Goal: Information Seeking & Learning: Learn about a topic

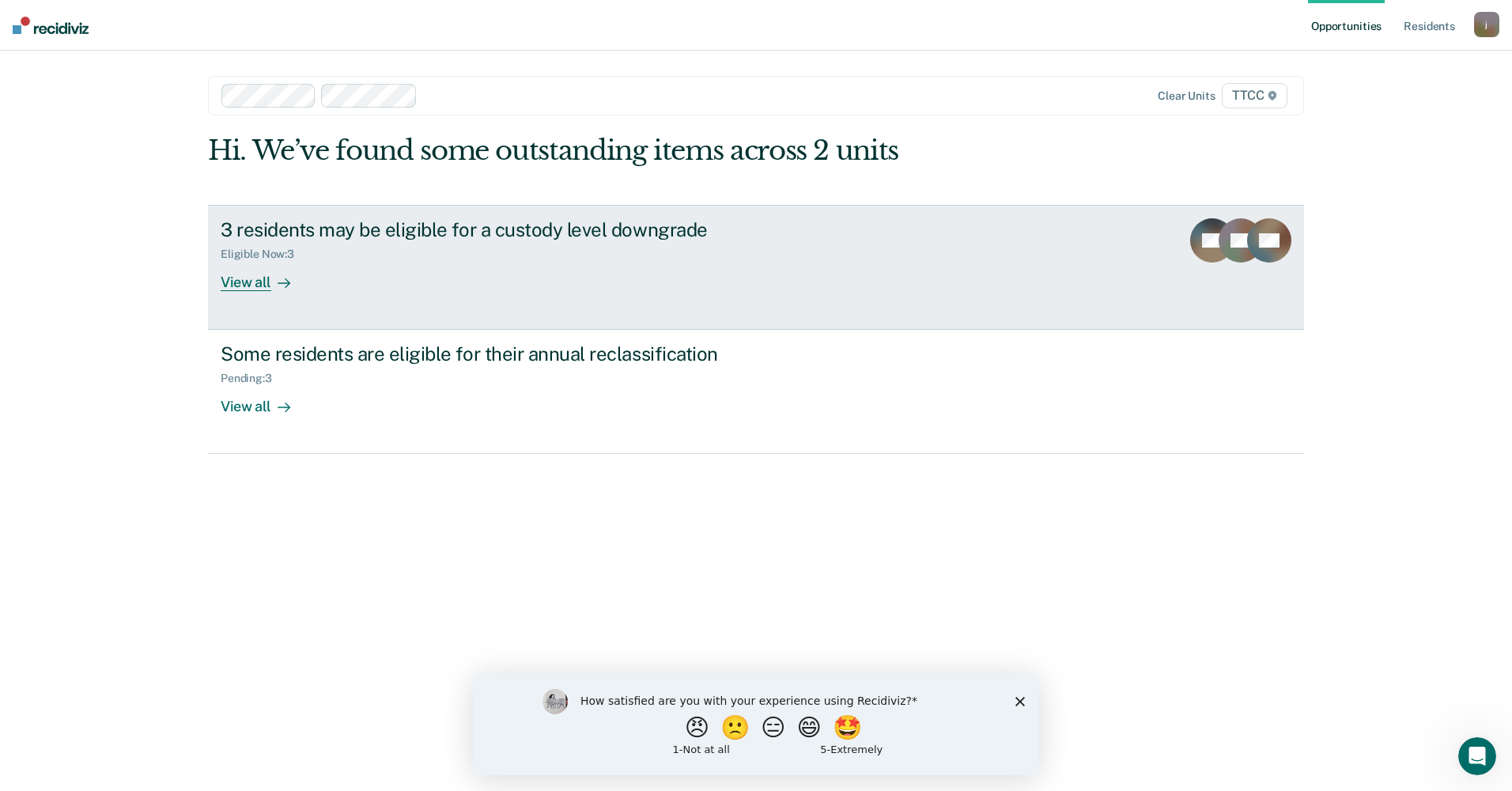
click at [328, 268] on div "3 residents may be eligible for a custody level downgrade Eligible Now : 3 View…" at bounding box center [517, 254] width 593 height 73
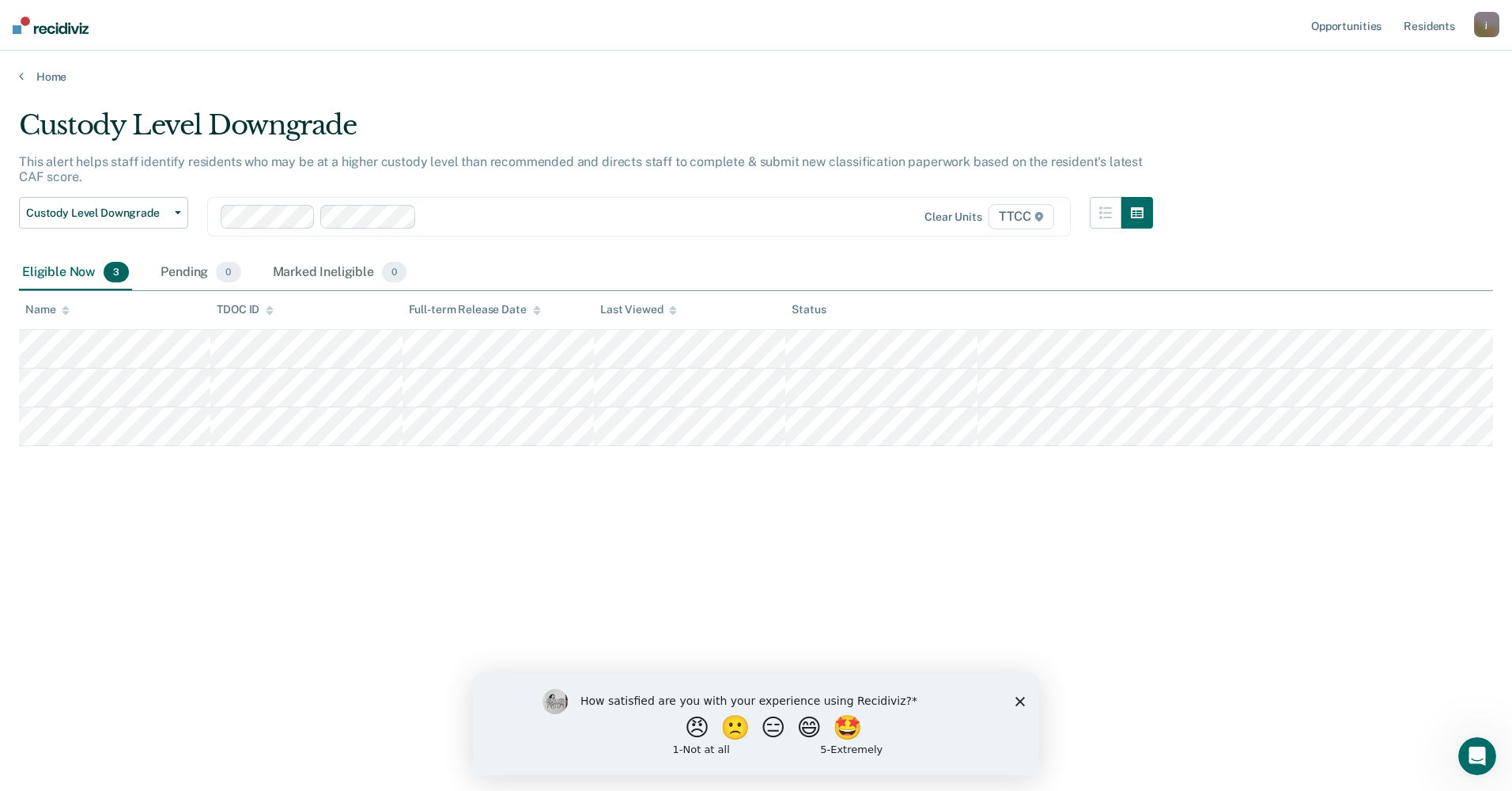
click at [1021, 699] on polygon "Close survey" at bounding box center [1020, 701] width 9 height 9
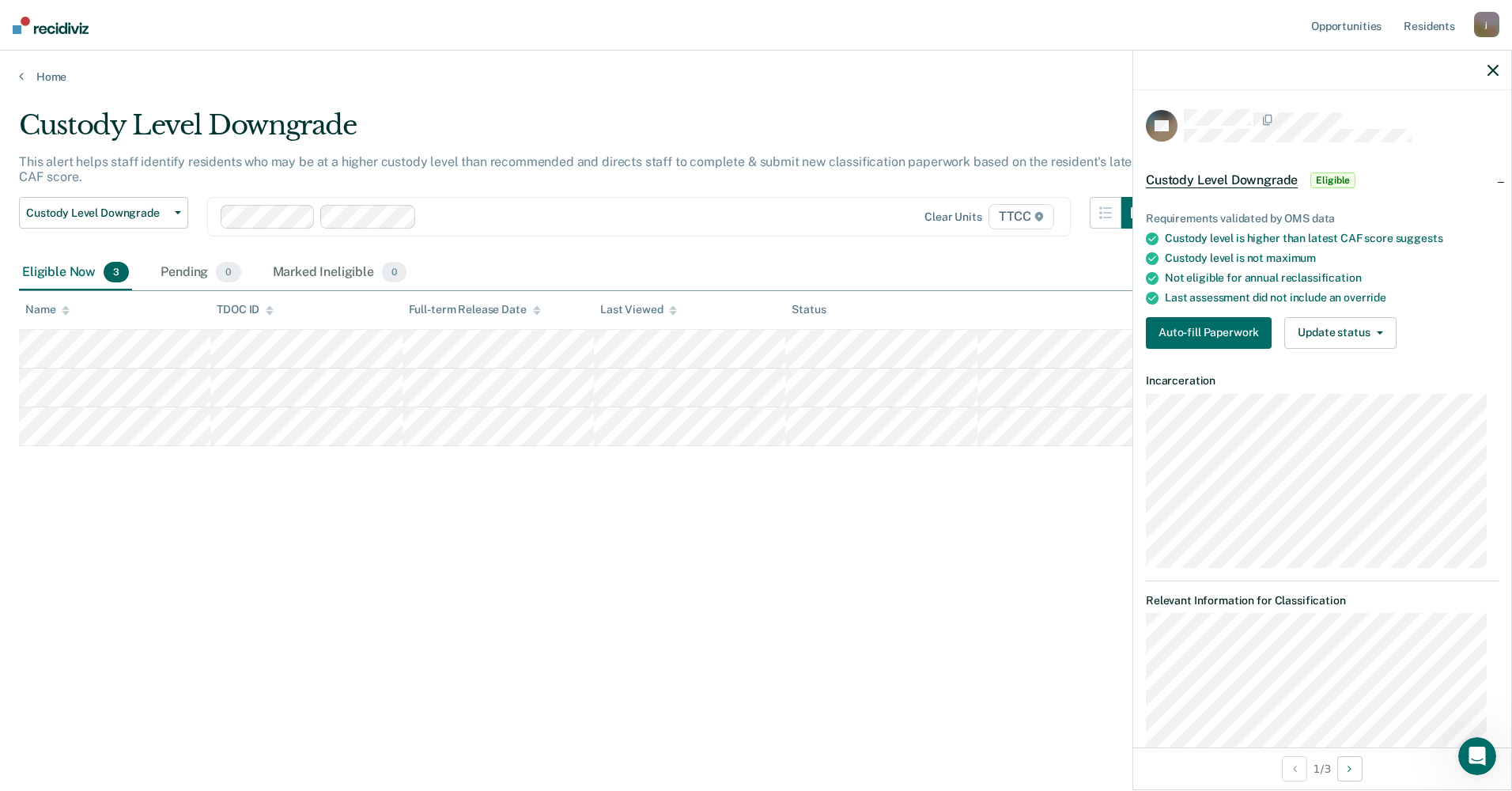
click at [1493, 78] on div at bounding box center [1322, 70] width 378 height 40
click at [1495, 71] on icon "button" at bounding box center [1493, 71] width 11 height 11
